Goal: Transaction & Acquisition: Download file/media

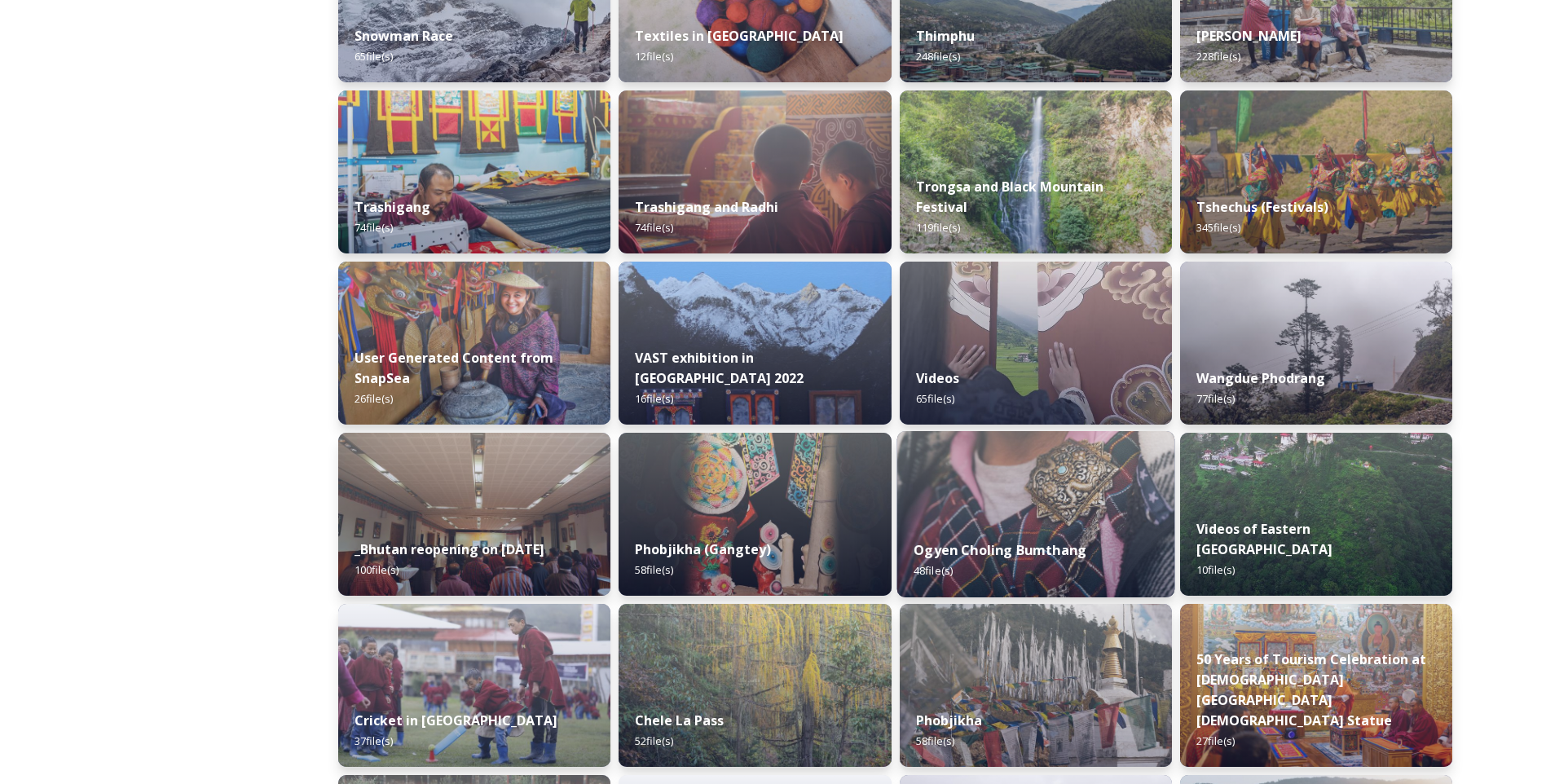
scroll to position [1875, 0]
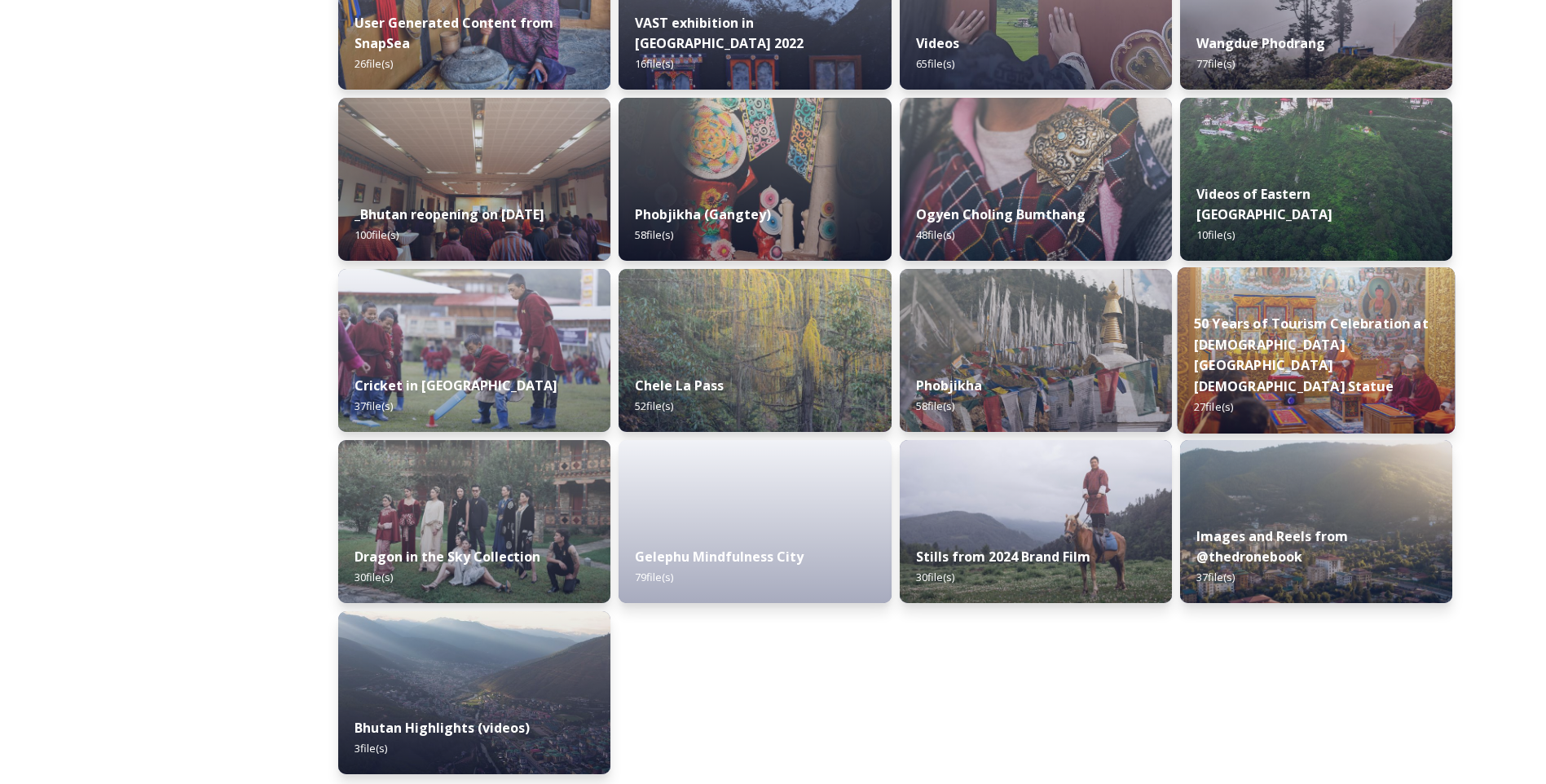
click at [1305, 386] on strong "50 Years of Tourism Celebration at [DEMOGRAPHIC_DATA][GEOGRAPHIC_DATA][DEMOGRAP…" at bounding box center [1312, 355] width 235 height 81
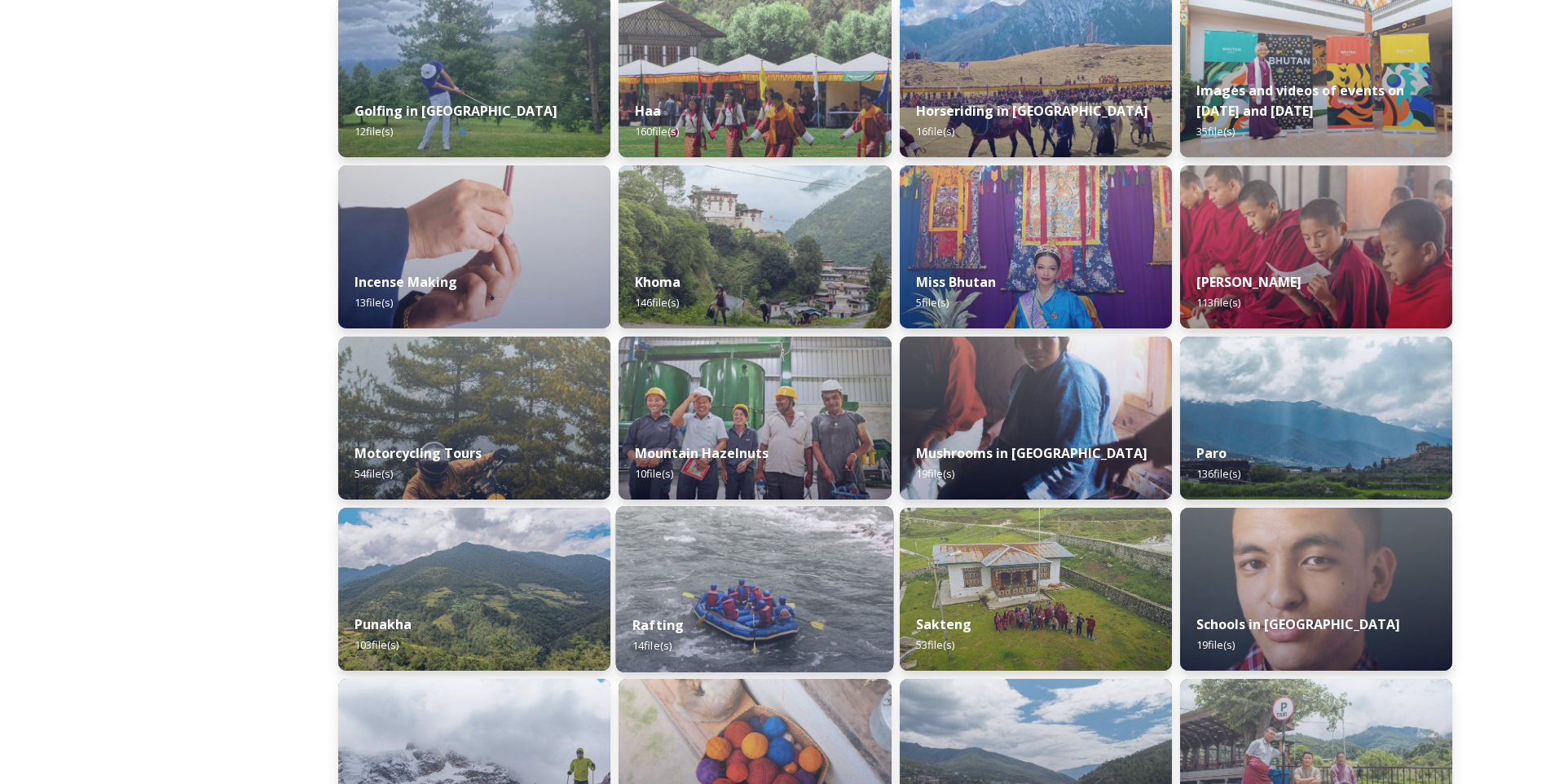
scroll to position [740, 0]
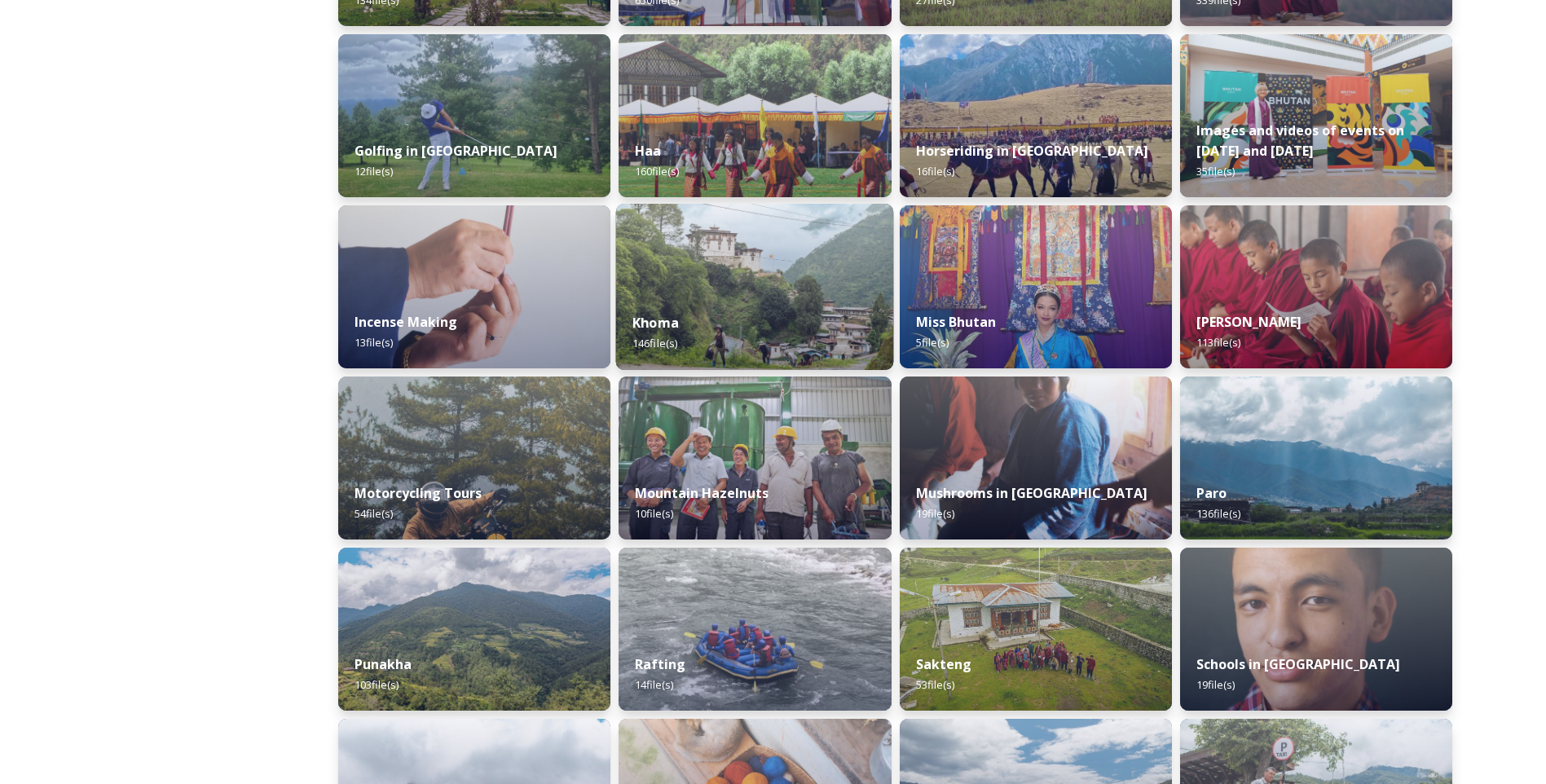
click at [761, 322] on div "Khoma 146 file(s)" at bounding box center [755, 332] width 278 height 74
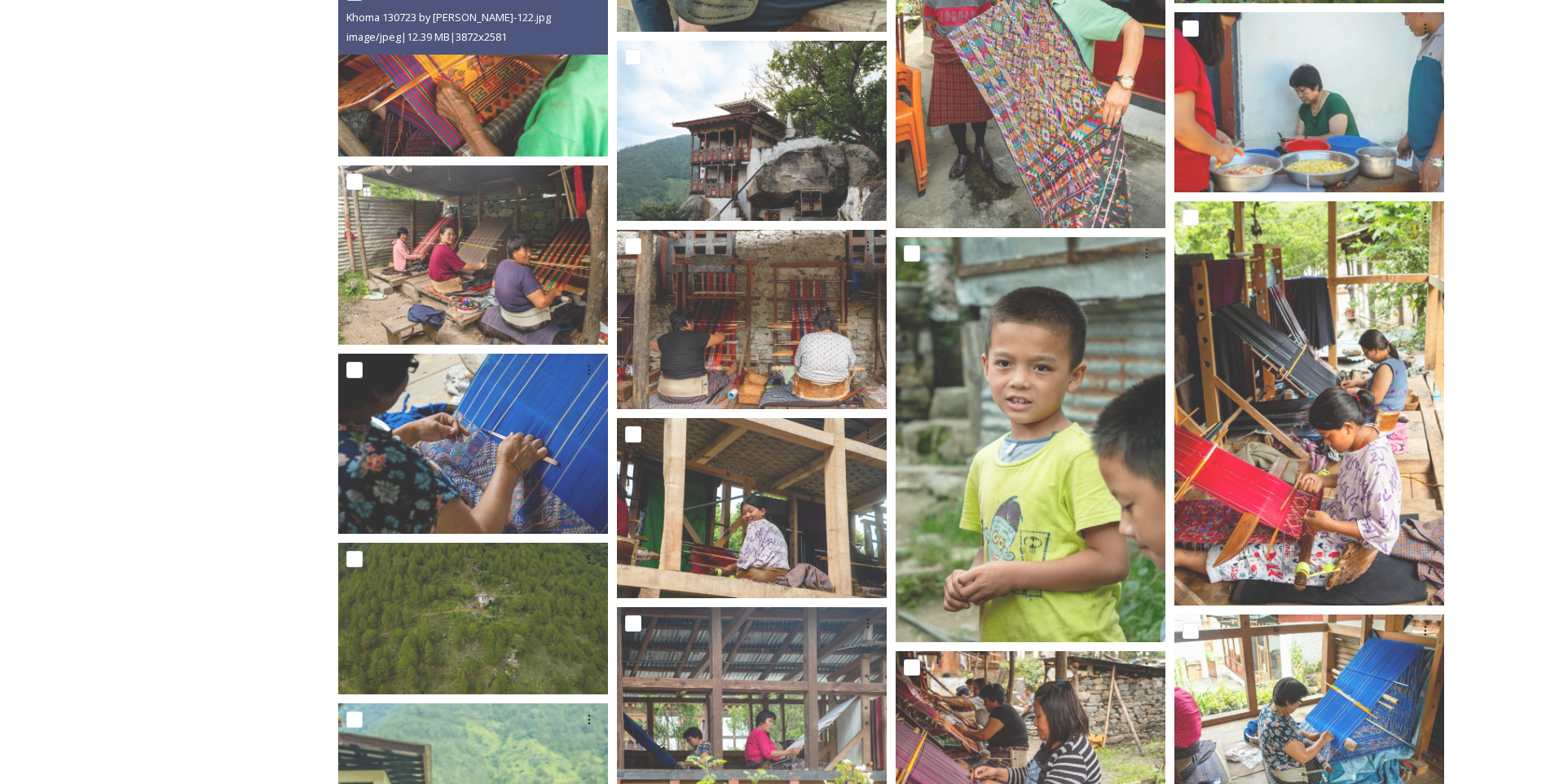
scroll to position [570, 0]
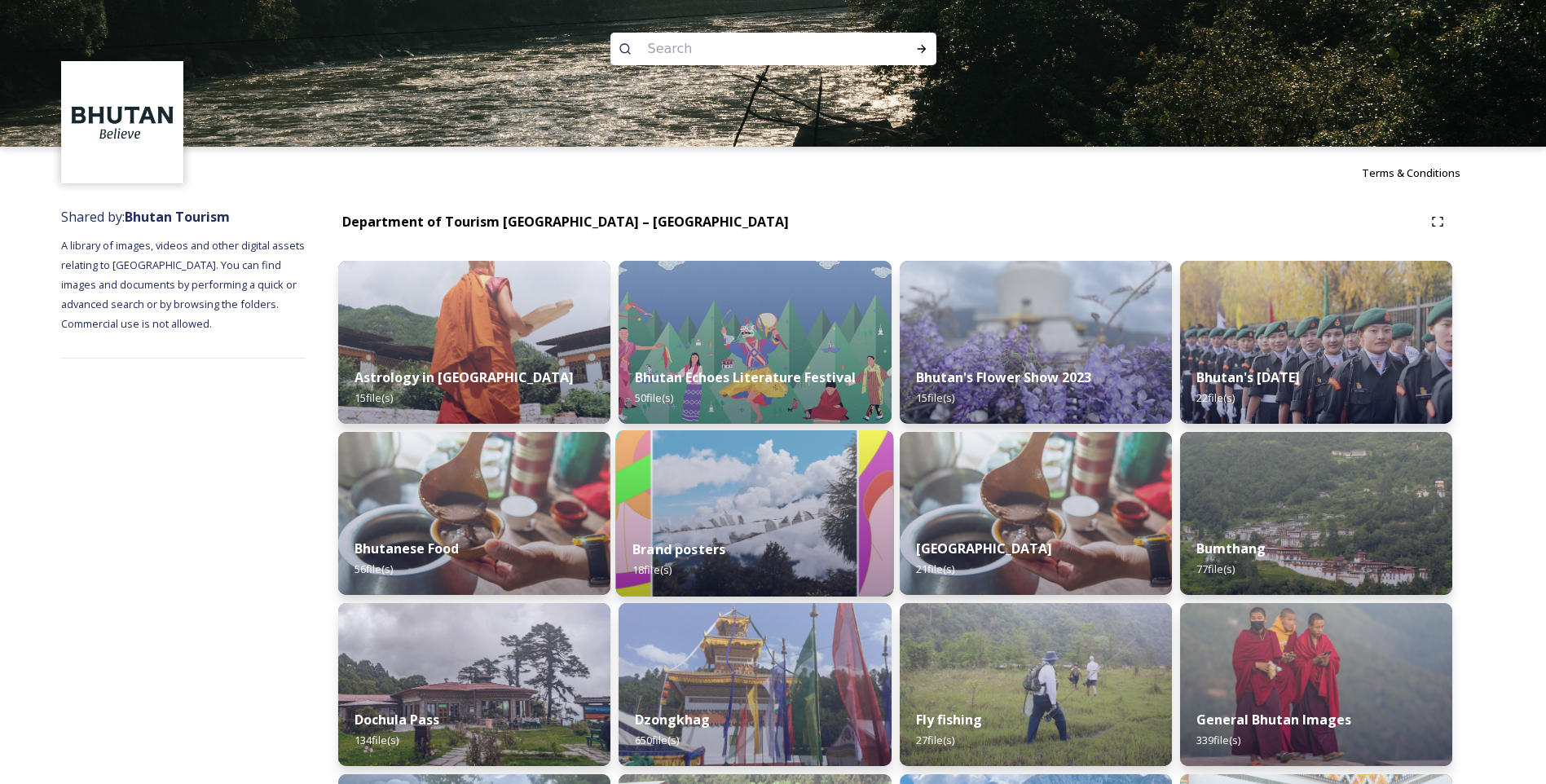
click at [715, 531] on div "Brand posters 18 file(s)" at bounding box center [755, 559] width 278 height 74
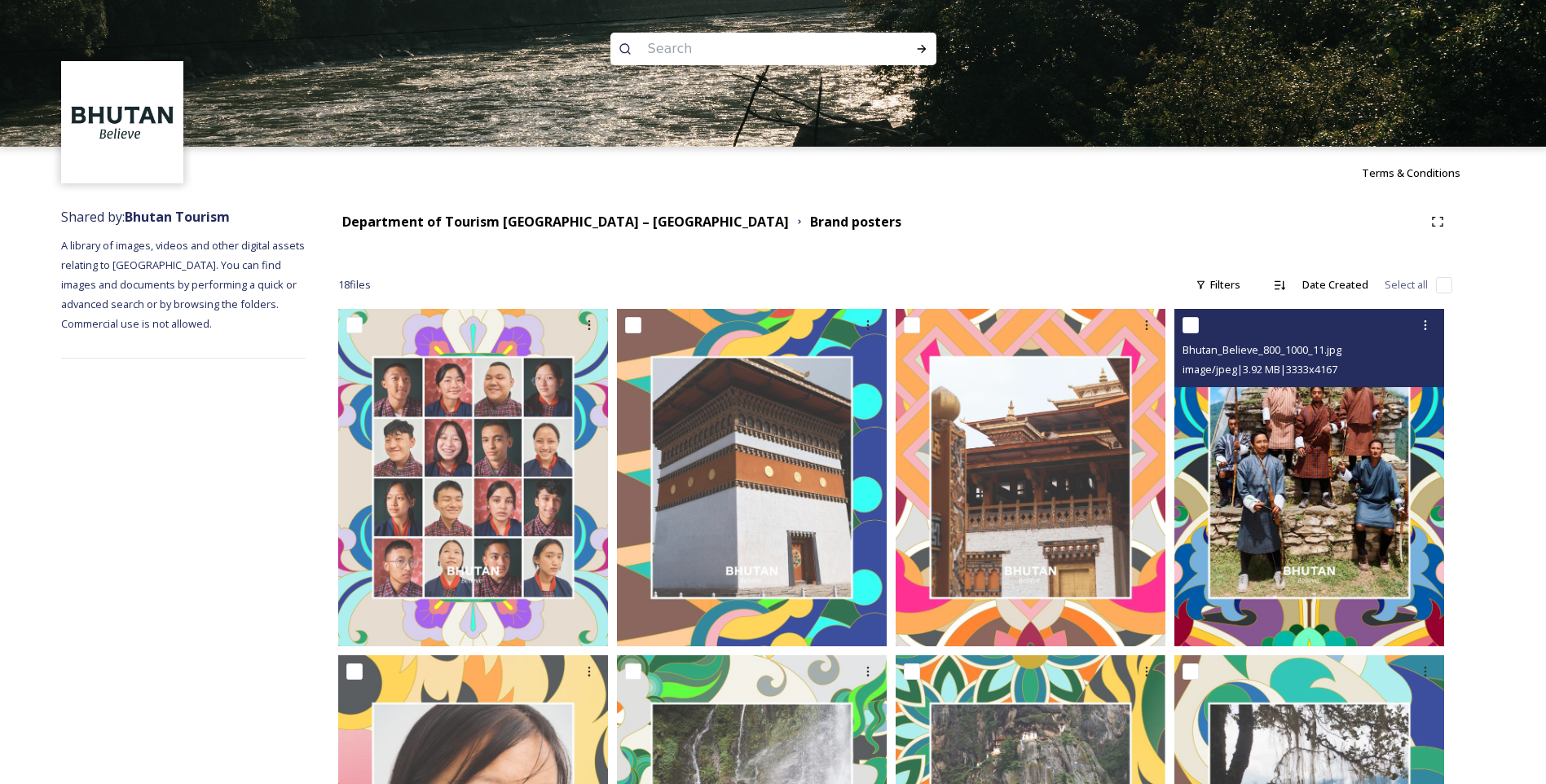
click at [1289, 454] on img at bounding box center [1309, 477] width 270 height 338
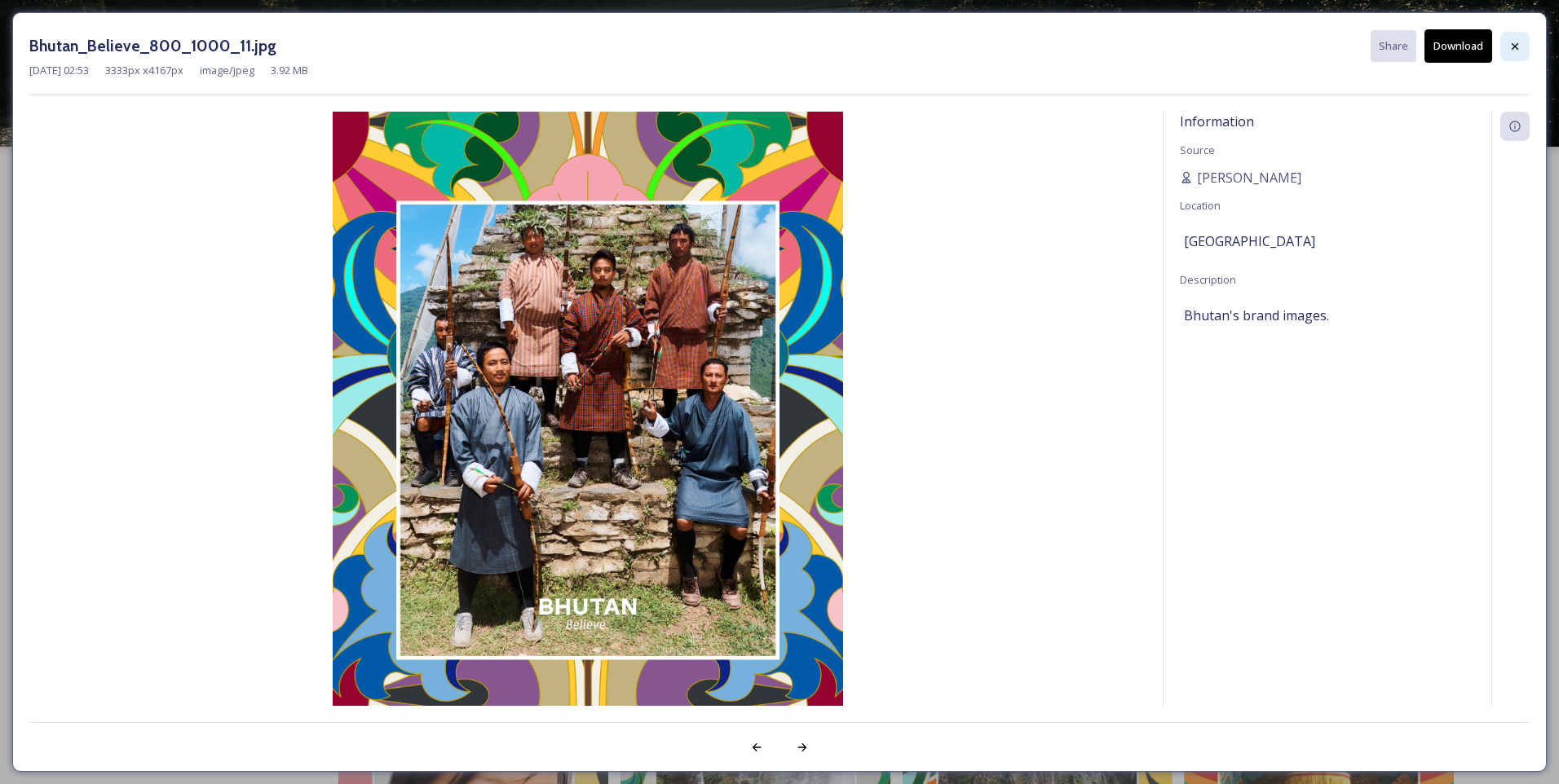
click at [1512, 50] on icon at bounding box center [1515, 47] width 13 height 13
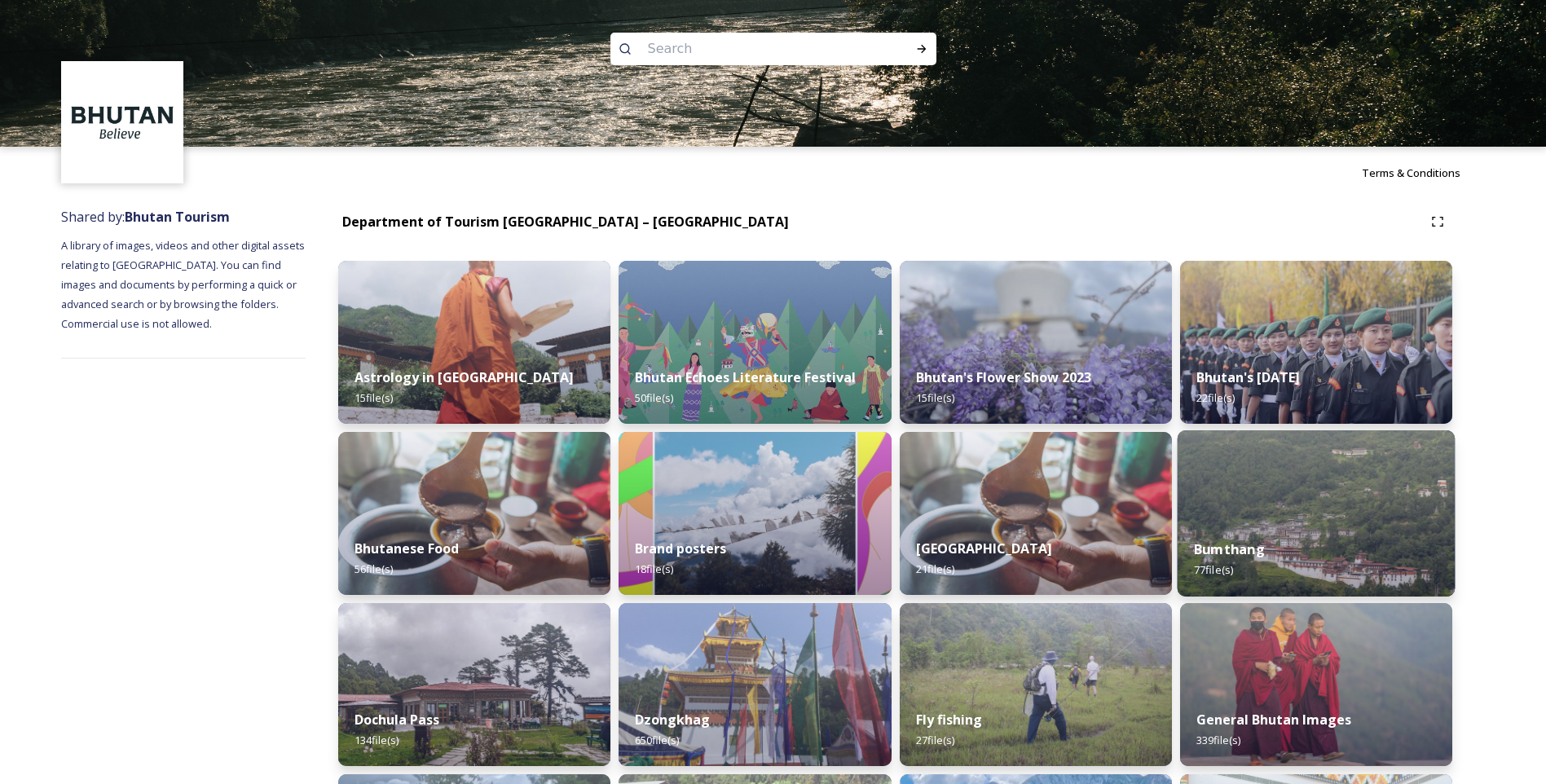
click at [1294, 539] on div "Bumthang 77 file(s)" at bounding box center [1316, 559] width 278 height 74
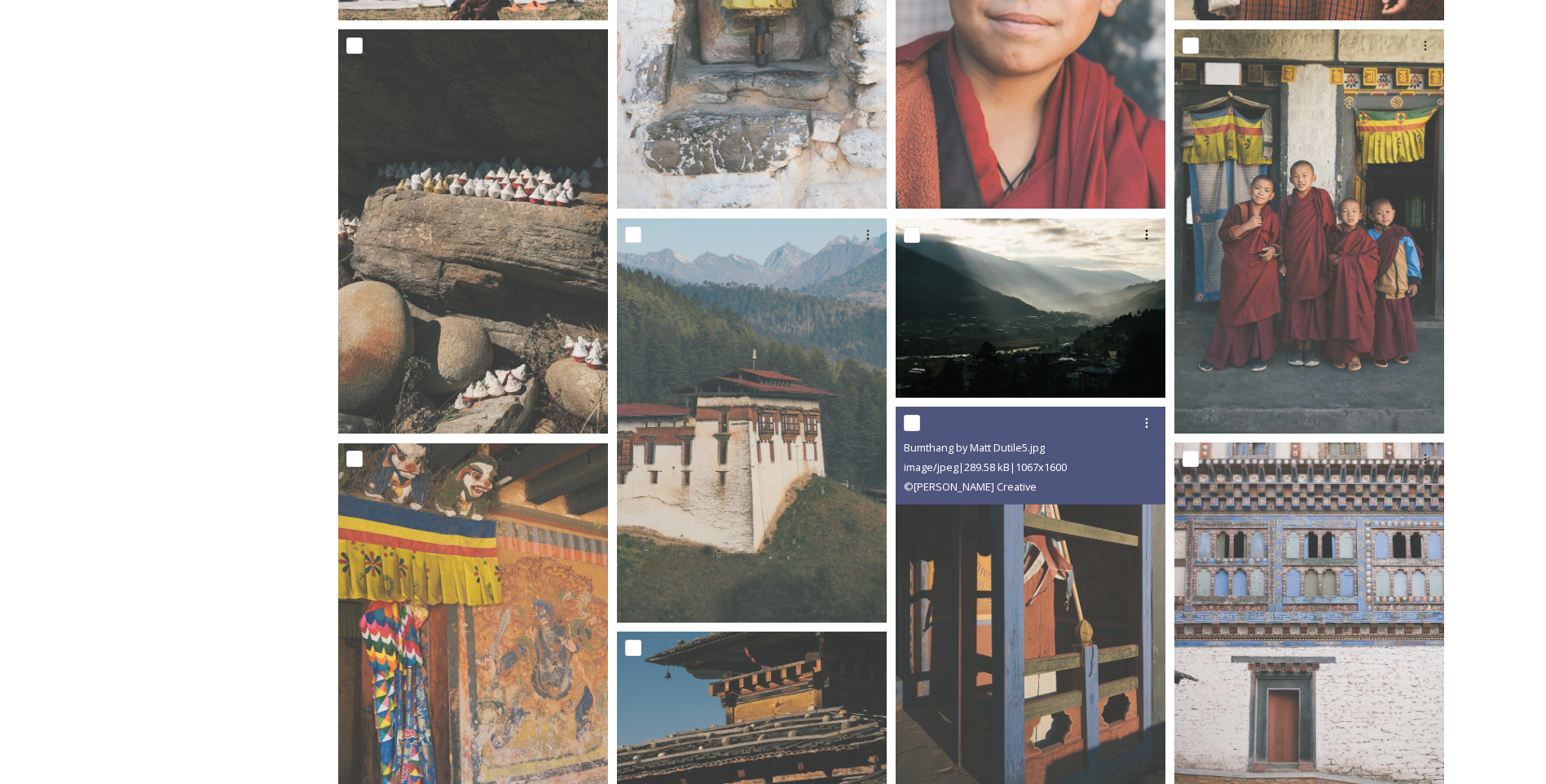
scroll to position [1059, 0]
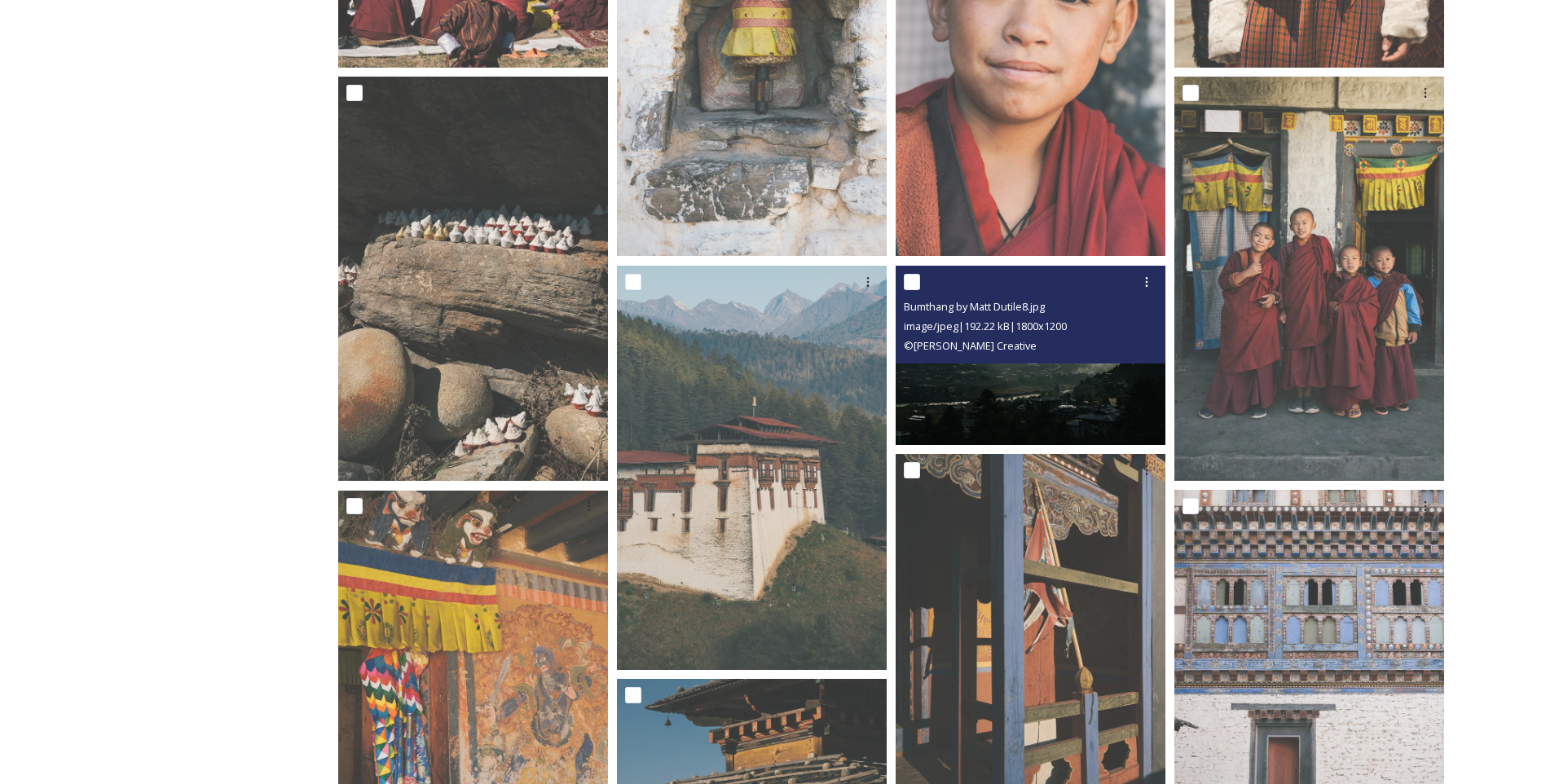
click at [1025, 382] on img at bounding box center [1031, 355] width 270 height 180
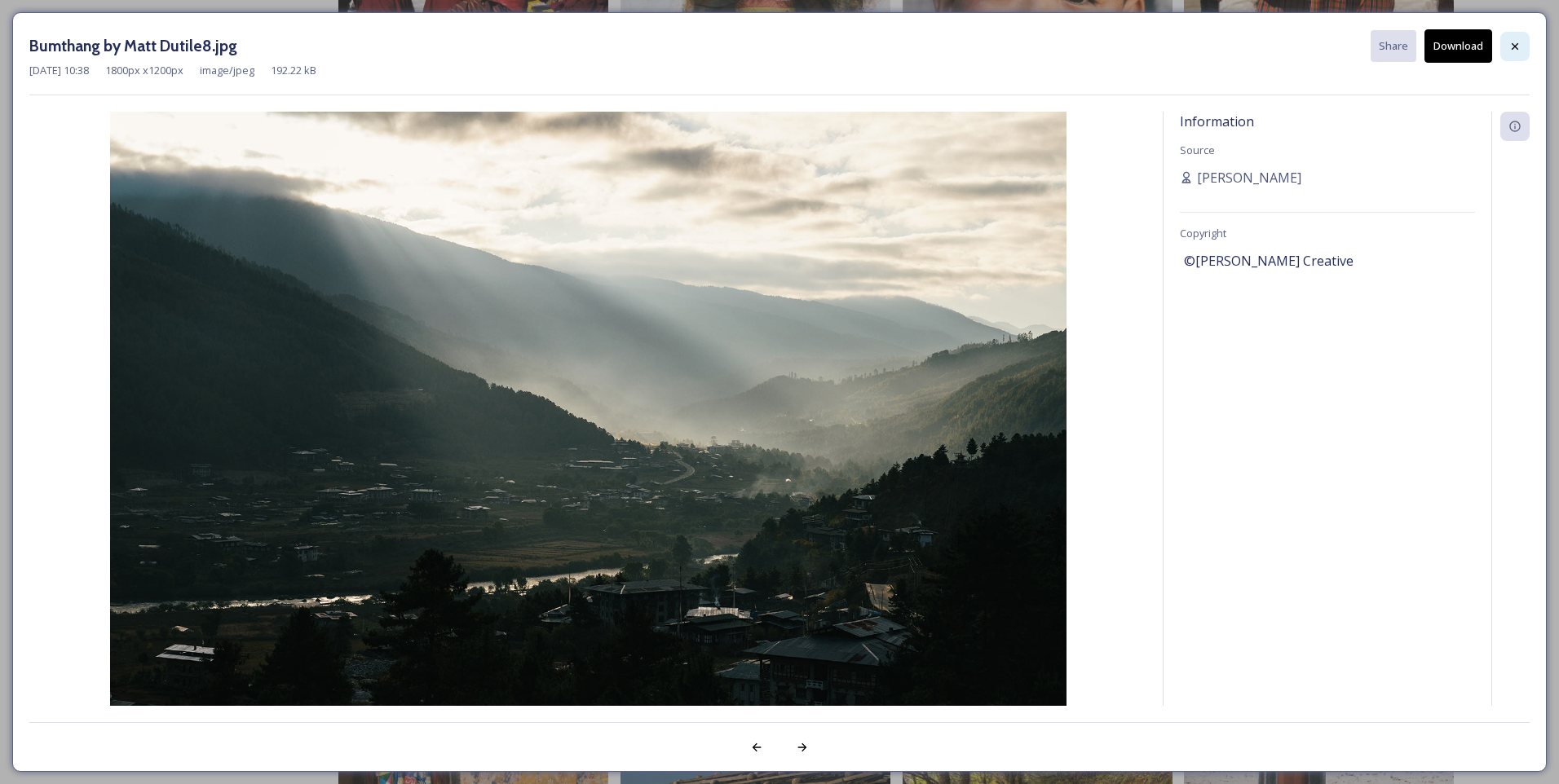
click at [1513, 45] on icon at bounding box center [1514, 45] width 6 height 6
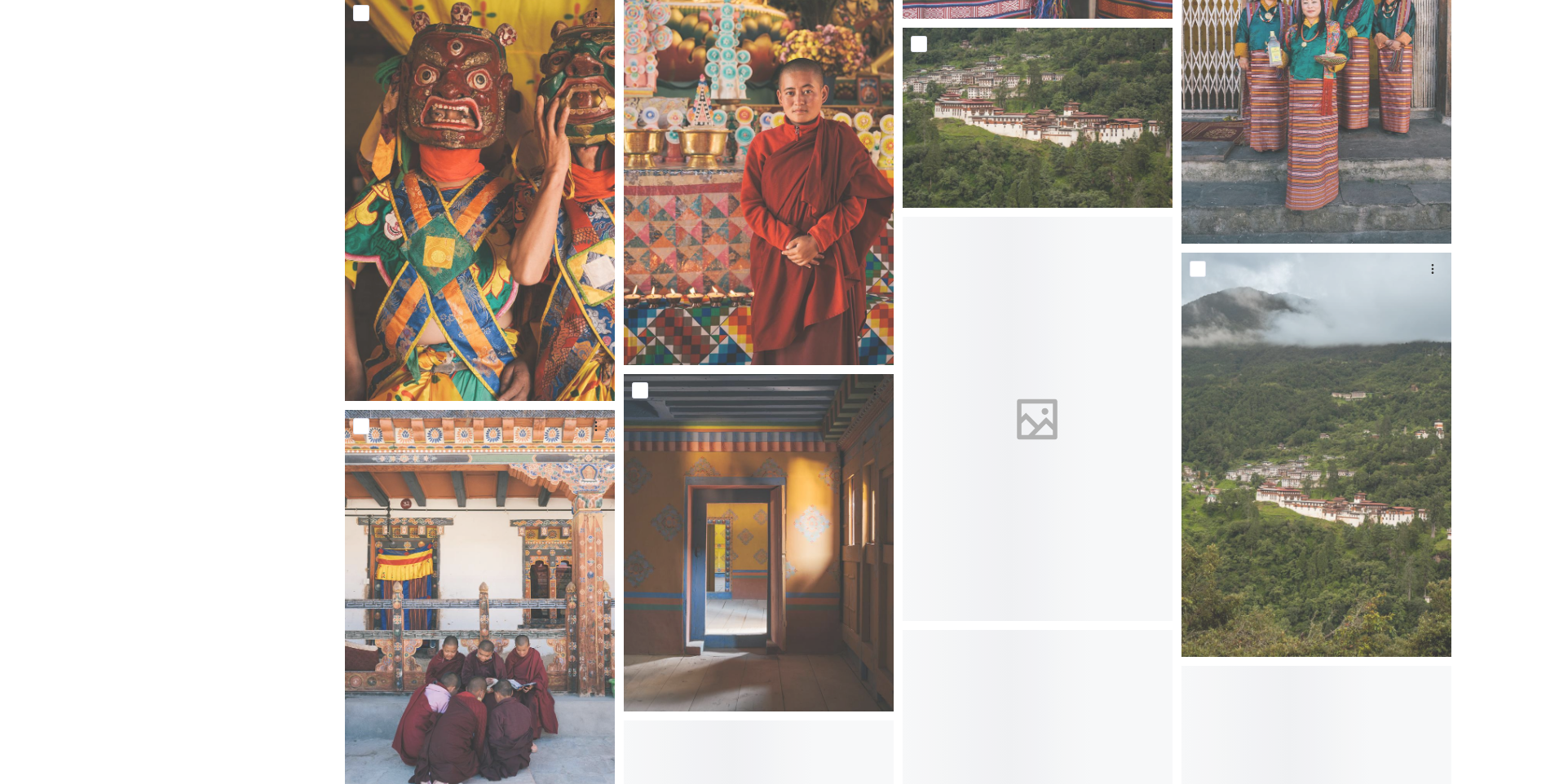
scroll to position [5135, 0]
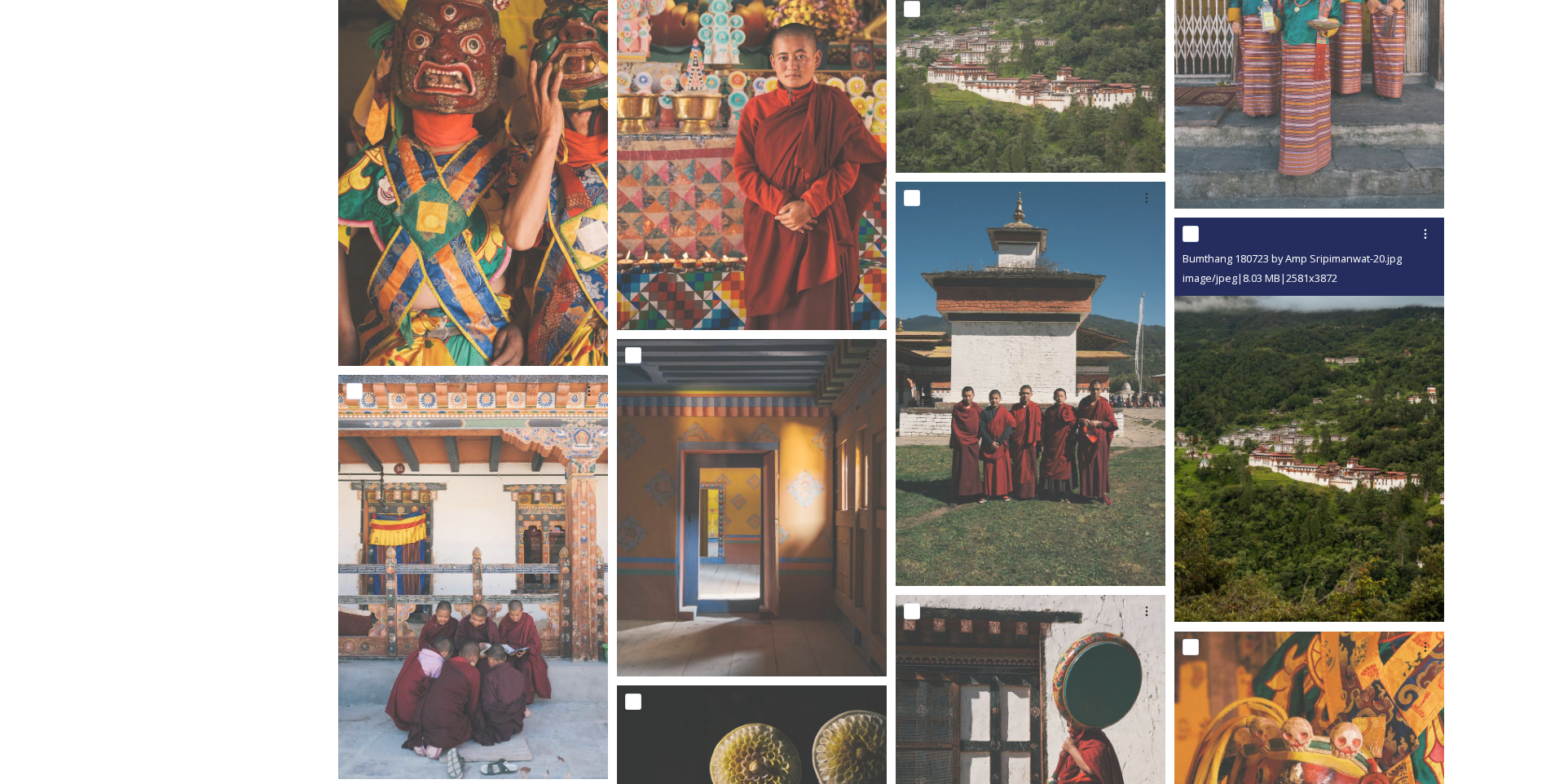
click at [1283, 487] on img at bounding box center [1309, 420] width 270 height 405
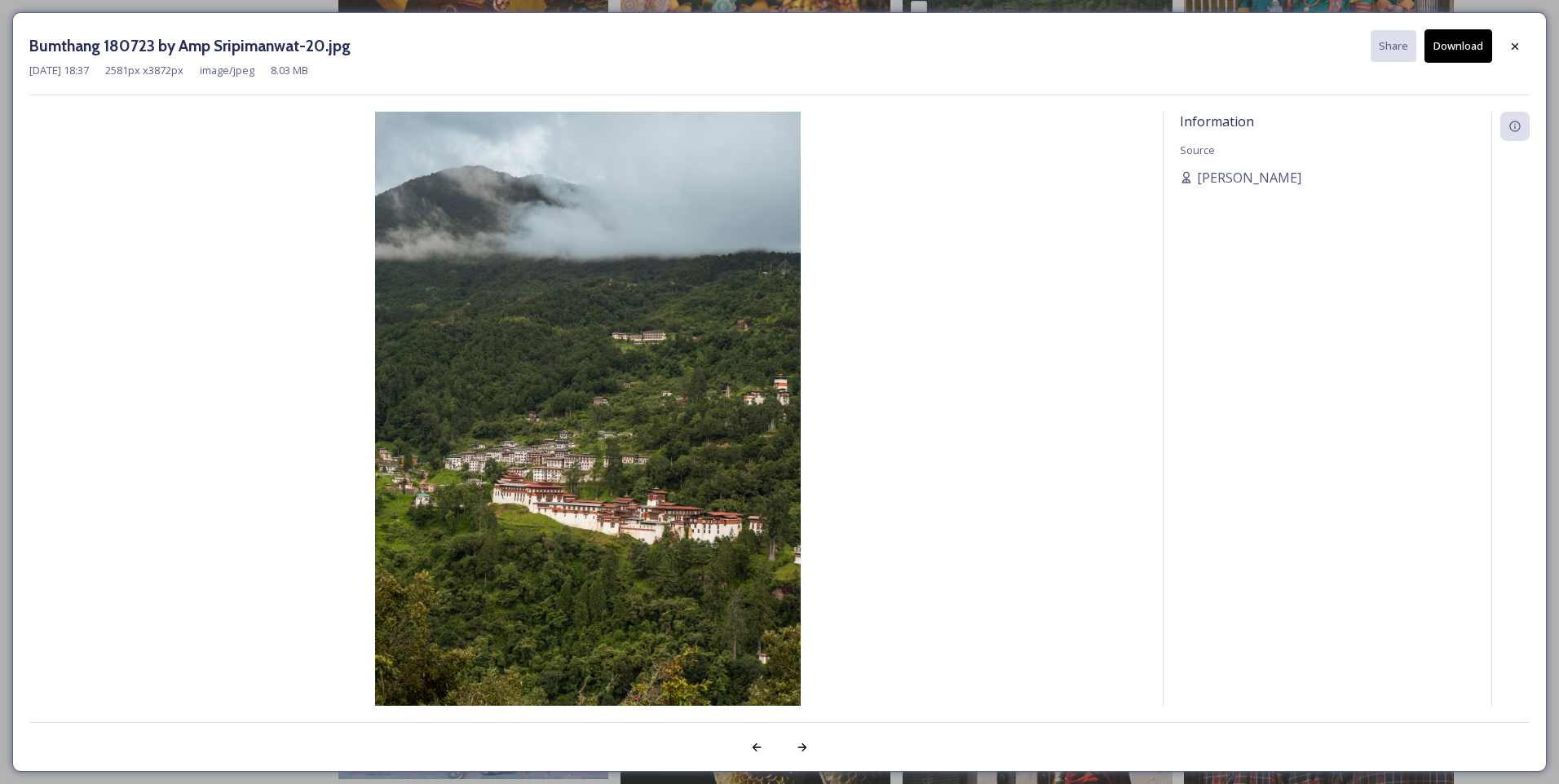
click at [1463, 45] on button "Download" at bounding box center [1458, 46] width 68 height 33
